Goal: Navigation & Orientation: Find specific page/section

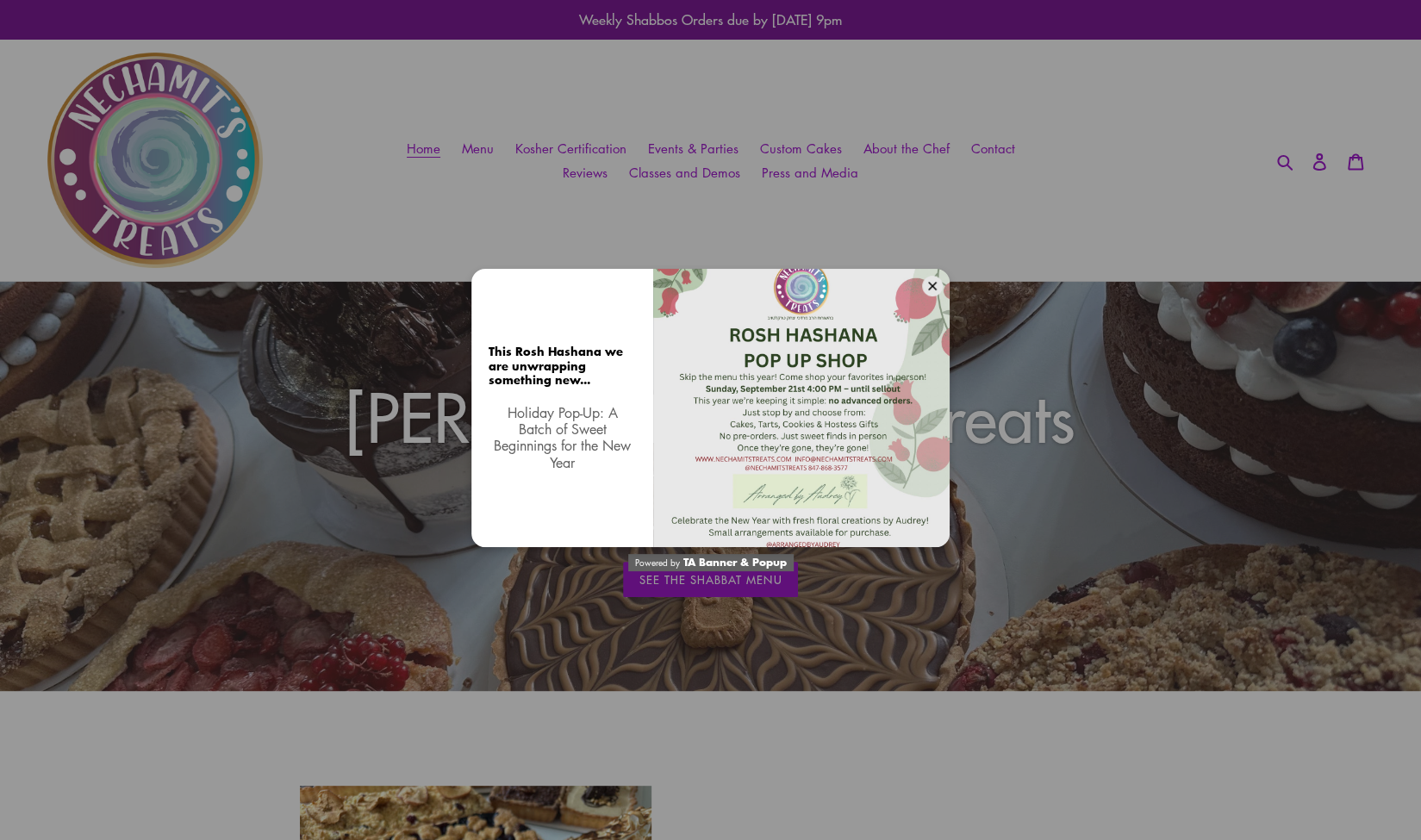
click at [603, 244] on div "This Rosh Hashana we are unwrapping something new... Holiday Pop-Up: A Batch of…" at bounding box center [710, 420] width 1421 height 840
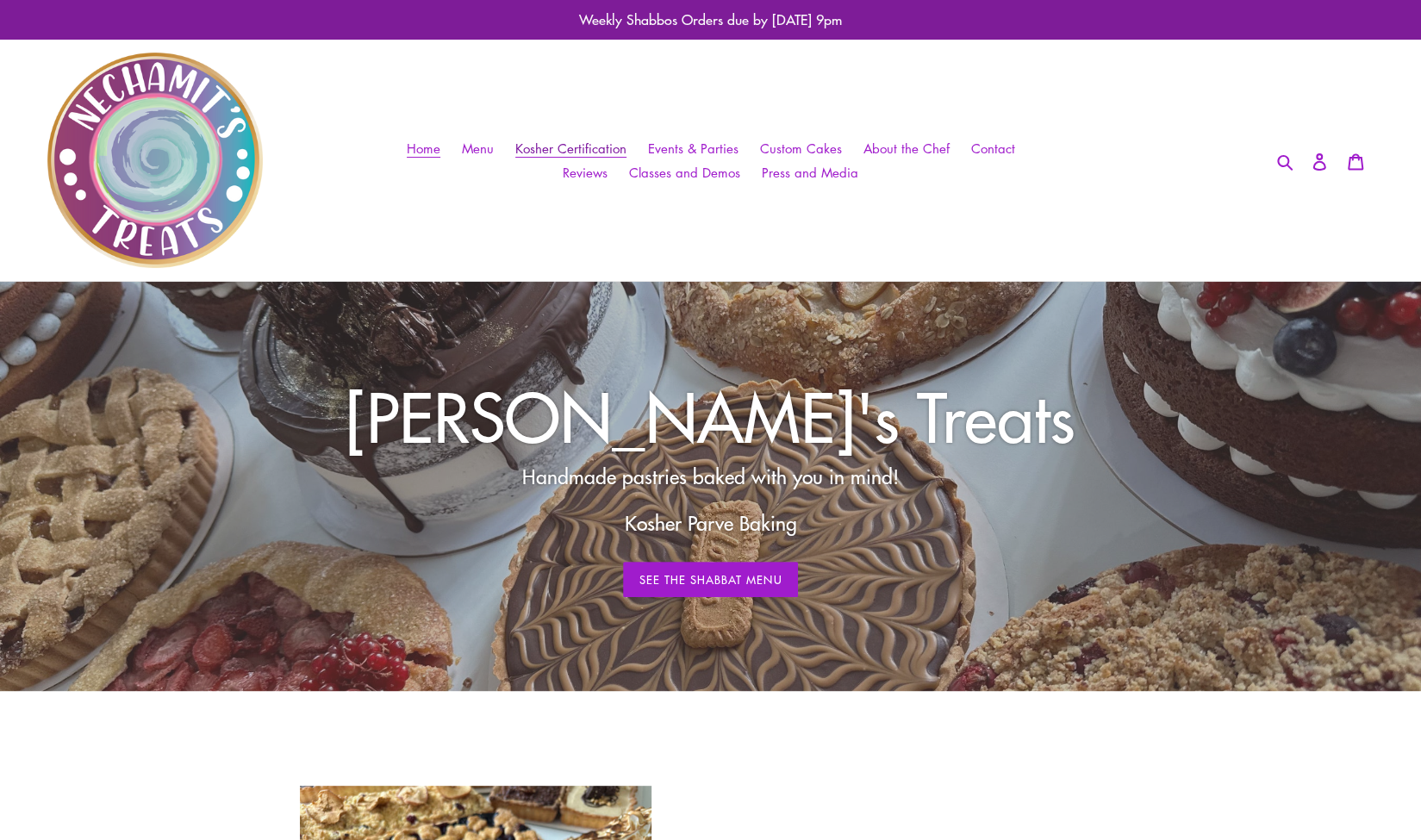
click at [588, 151] on span "Kosher Certification" at bounding box center [571, 149] width 111 height 19
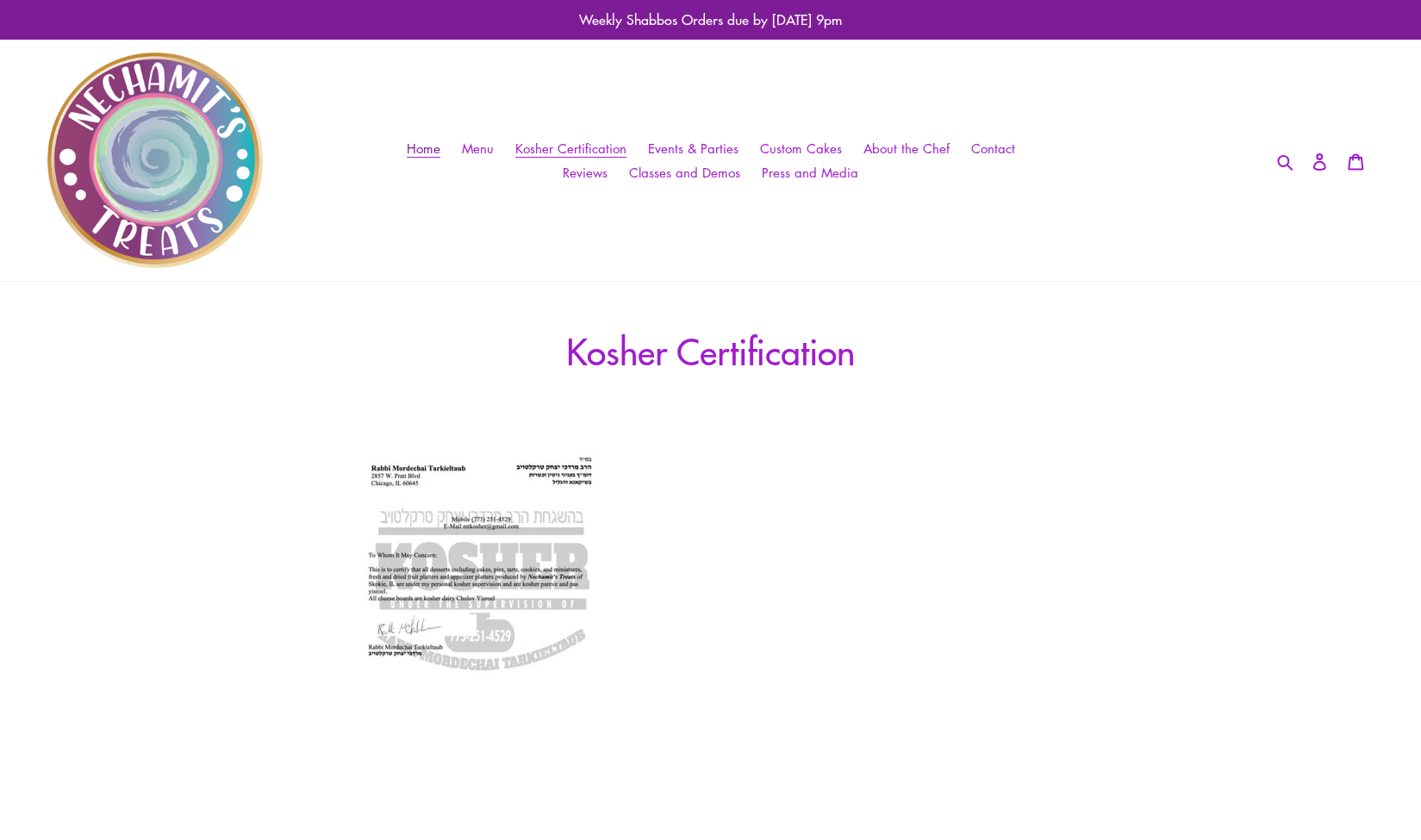
click at [422, 151] on span "Home" at bounding box center [424, 149] width 33 height 19
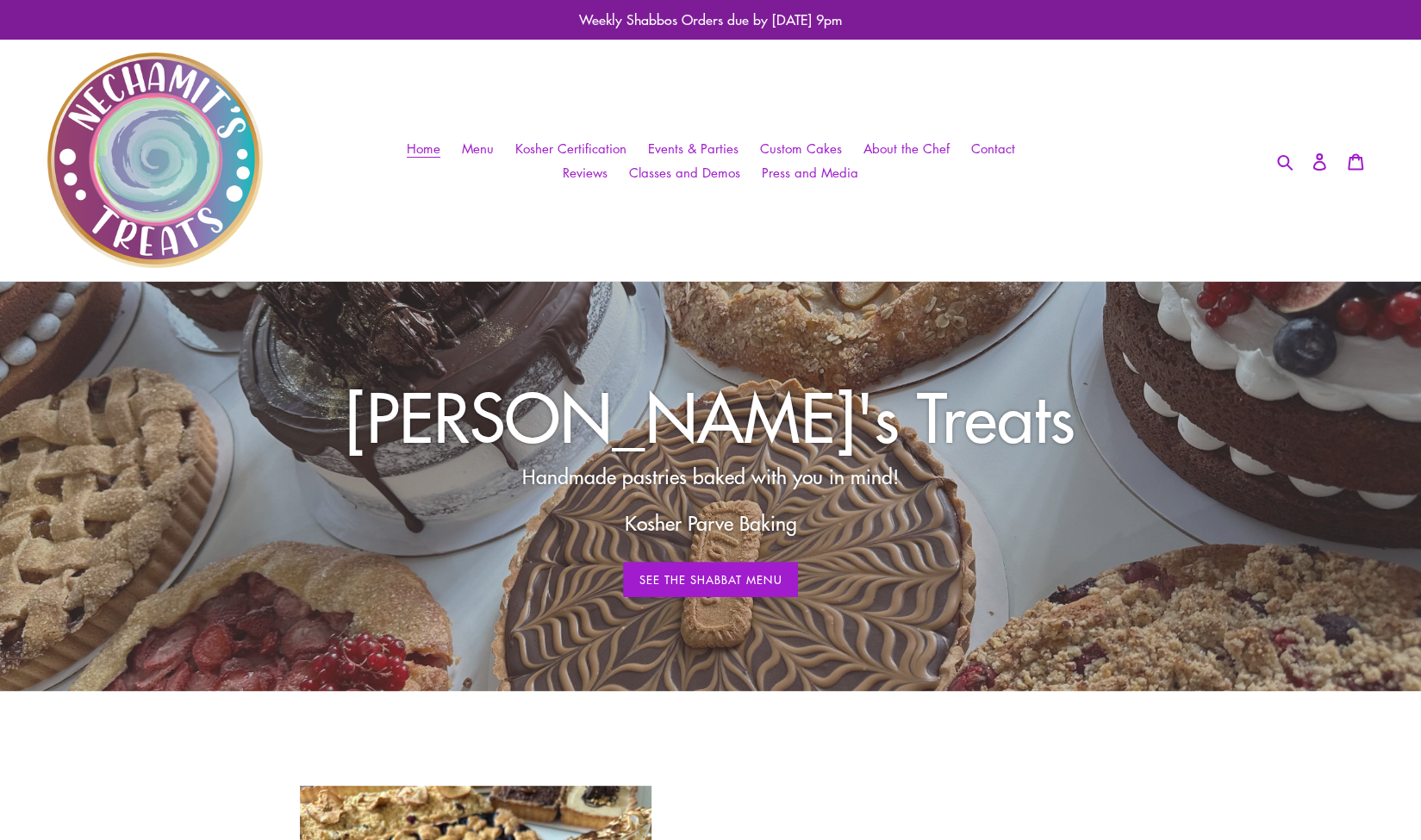
scroll to position [2, 0]
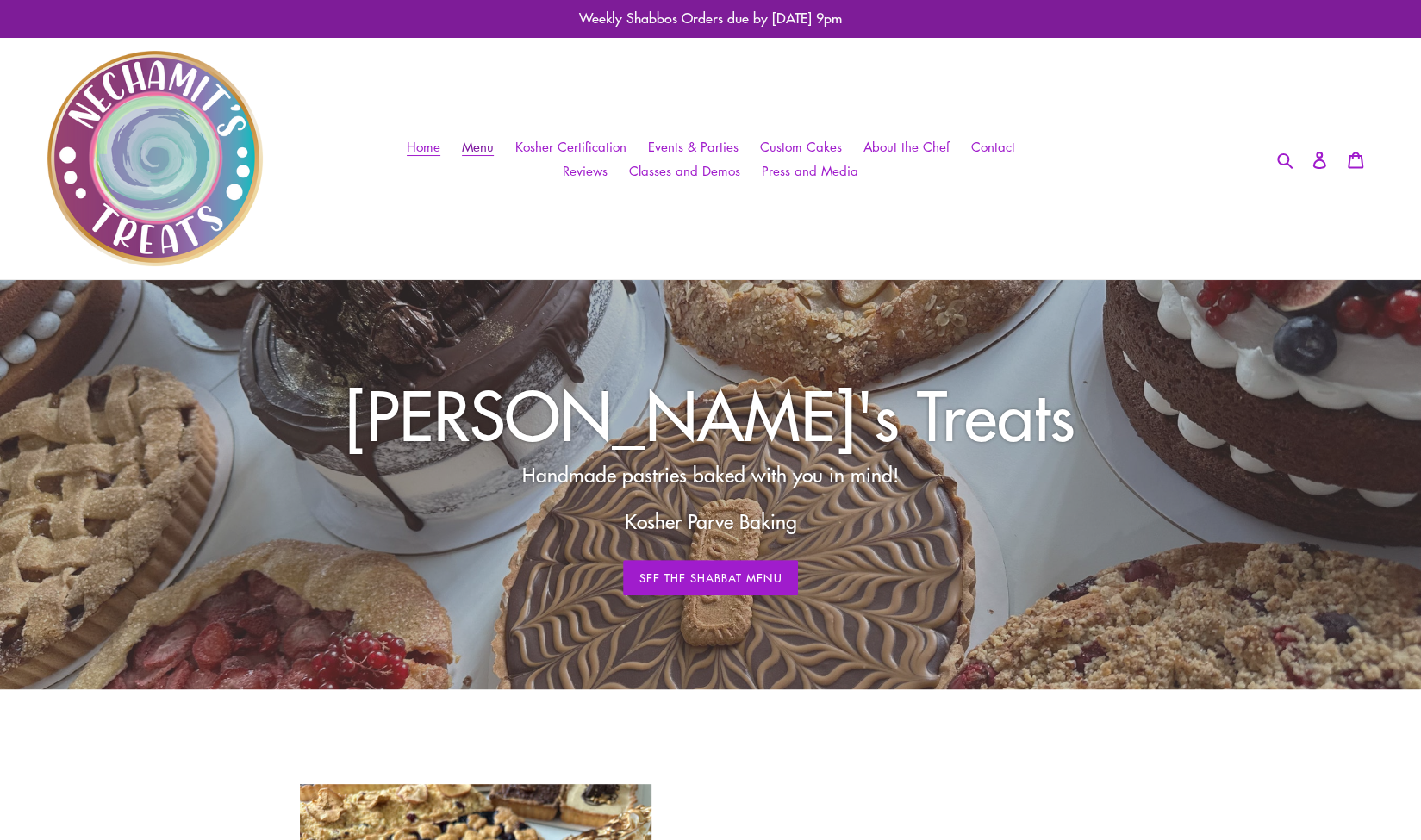
click at [494, 142] on span "Menu" at bounding box center [477, 147] width 31 height 19
